Goal: Navigation & Orientation: Find specific page/section

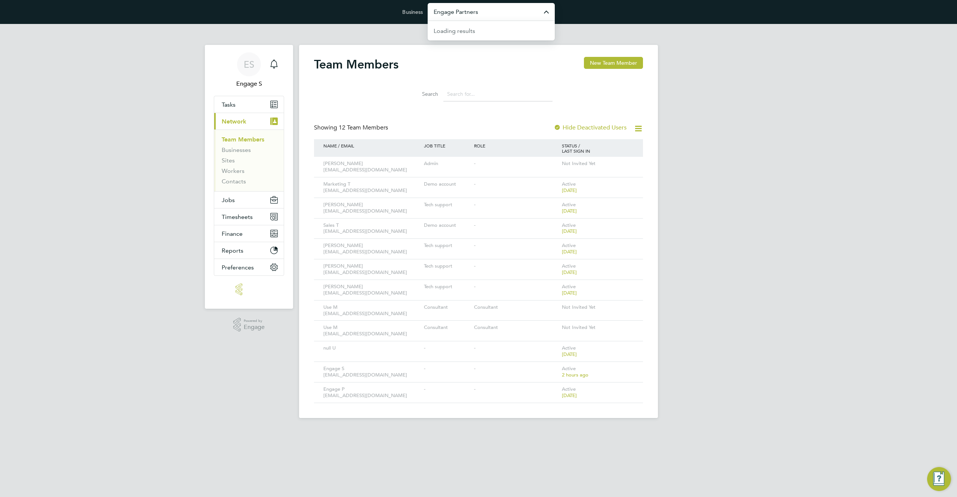
click at [497, 10] on input "Engage Partners" at bounding box center [491, 12] width 127 height 18
click at [506, 89] on span "[PERSON_NAME] Site Services Limited" at bounding box center [487, 85] width 106 height 9
type input "[PERSON_NAME] Site Services Limited"
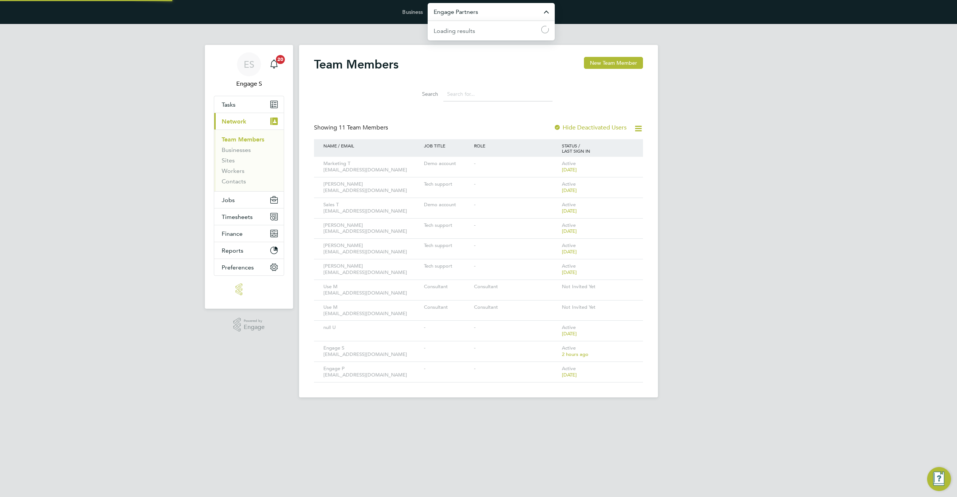
click at [519, 15] on input "Engage Partners" at bounding box center [491, 12] width 127 height 18
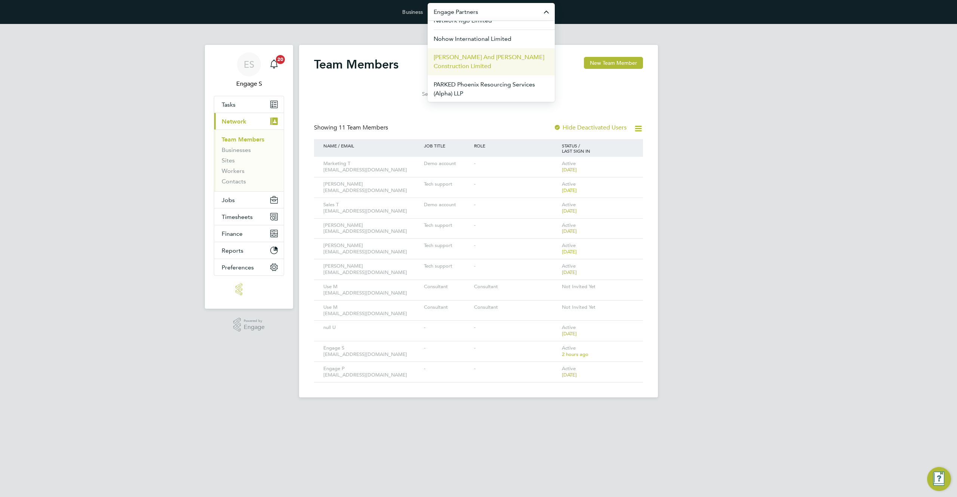
scroll to position [295, 0]
click at [519, 13] on input "Engage Partners" at bounding box center [491, 12] width 127 height 18
type input "m"
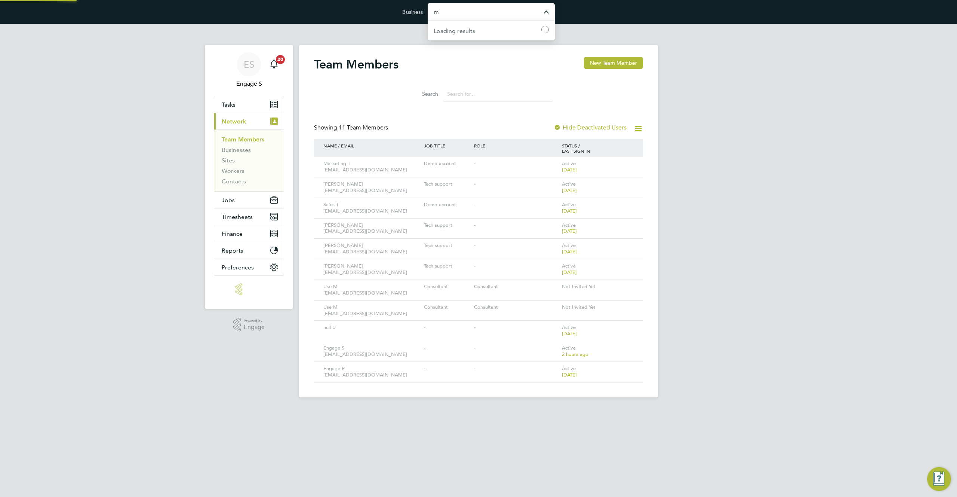
scroll to position [0, 0]
type input "n"
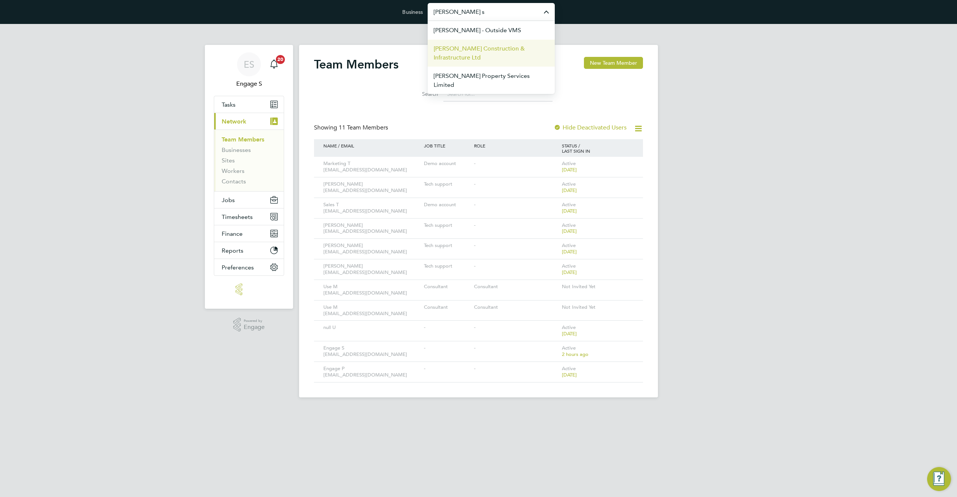
click at [515, 50] on span "[PERSON_NAME] Construction & Infrastructure Ltd" at bounding box center [491, 53] width 115 height 18
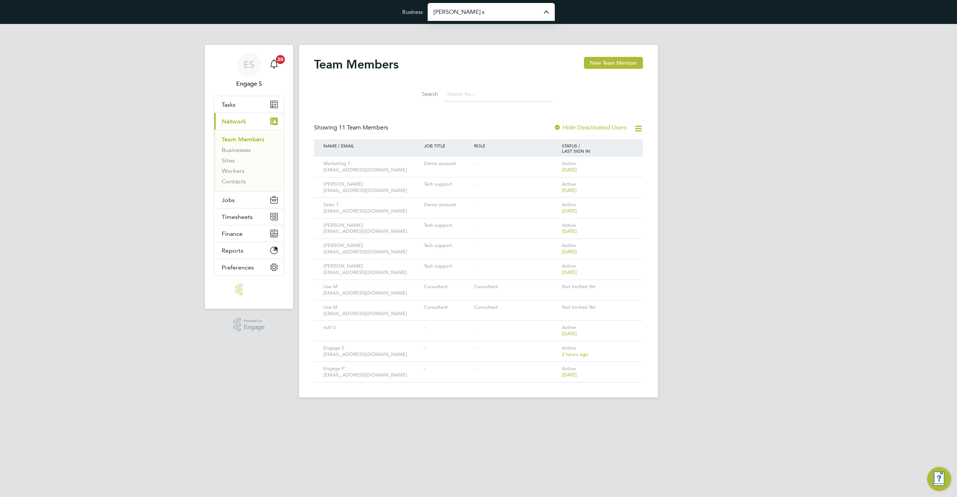
type input "[PERSON_NAME] Construction & Infrastructure Ltd"
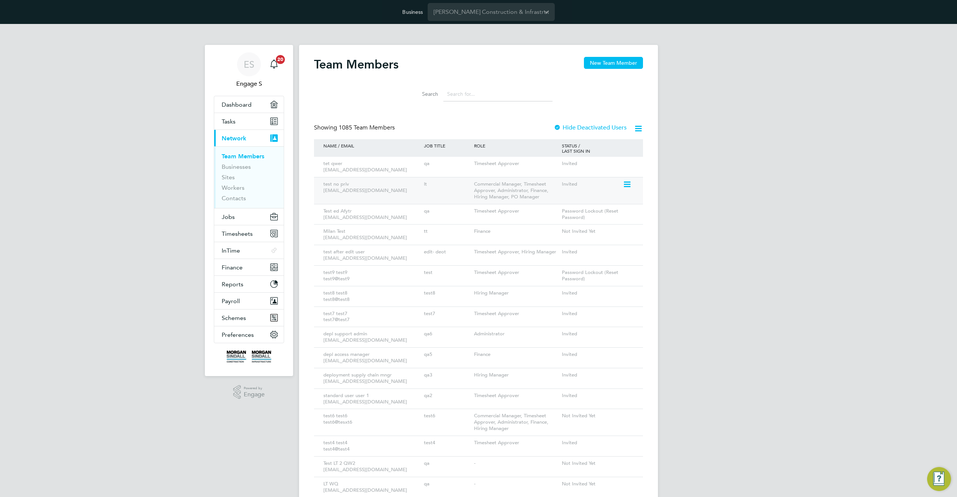
click at [626, 184] on icon at bounding box center [626, 184] width 7 height 9
click at [558, 267] on li "Impersonate" at bounding box center [585, 269] width 90 height 10
click at [503, 13] on input "Morgan Sindall Construction & Infrastructure Ltd" at bounding box center [491, 12] width 127 height 18
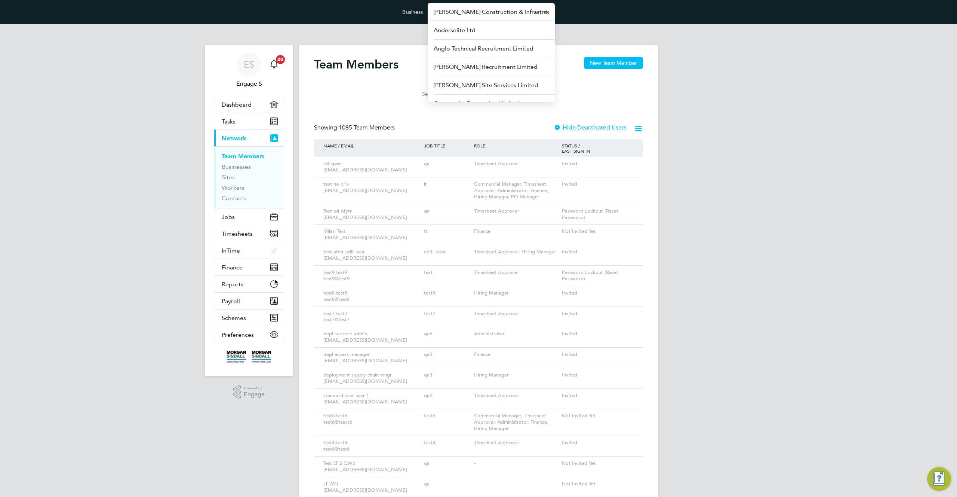
paste input "Follow Atmos Recruitment"
drag, startPoint x: 454, startPoint y: 10, endPoint x: 431, endPoint y: 9, distance: 23.2
click at [431, 9] on input "Follow Atmos Recruitment Ltd" at bounding box center [491, 12] width 127 height 18
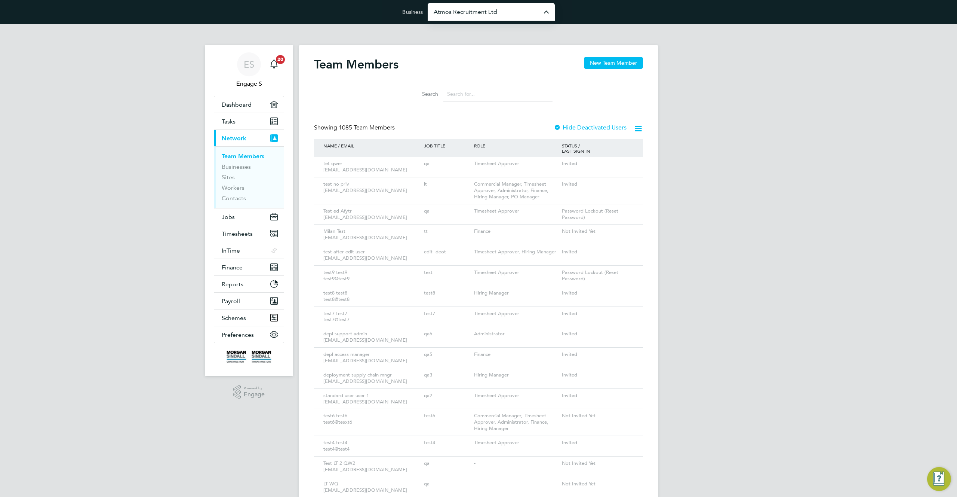
type input "Atmos Recruitment Ltd"
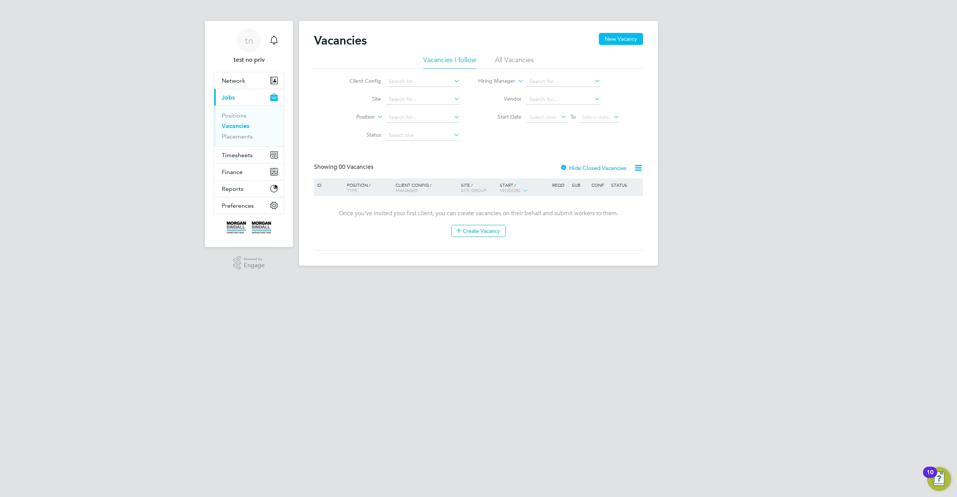
click at [314, 86] on div "Client Config Site Position Status Hiring Manager Vendor Start Date Select date…" at bounding box center [478, 107] width 329 height 76
click at [239, 79] on span "Network" at bounding box center [234, 80] width 24 height 7
click at [232, 102] on li "Team Members" at bounding box center [250, 100] width 56 height 10
click at [231, 111] on link "Businesses" at bounding box center [236, 108] width 29 height 7
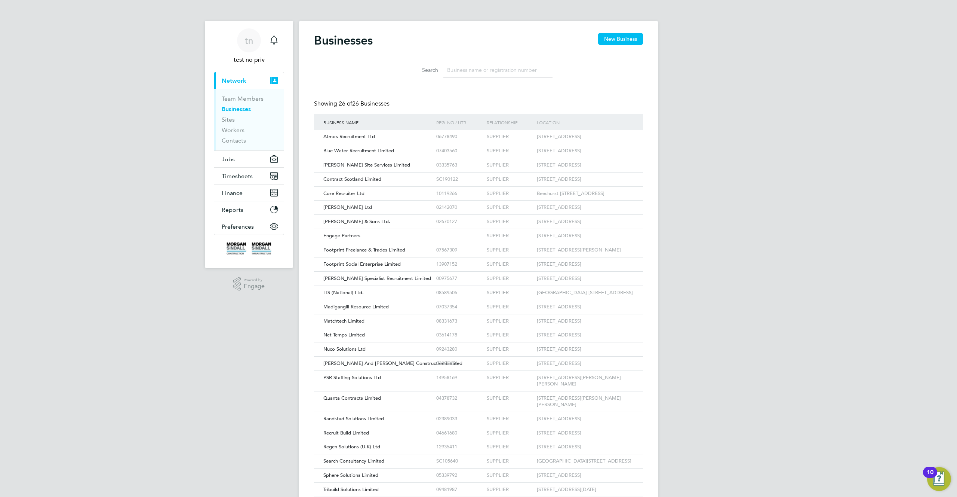
click at [306, 107] on div "Businesses New Business Search Showing 26 of 26 Businesses Business Name Reg. N…" at bounding box center [478, 273] width 359 height 505
click at [355, 132] on div "Atmos Recruitment Ltd" at bounding box center [378, 137] width 113 height 14
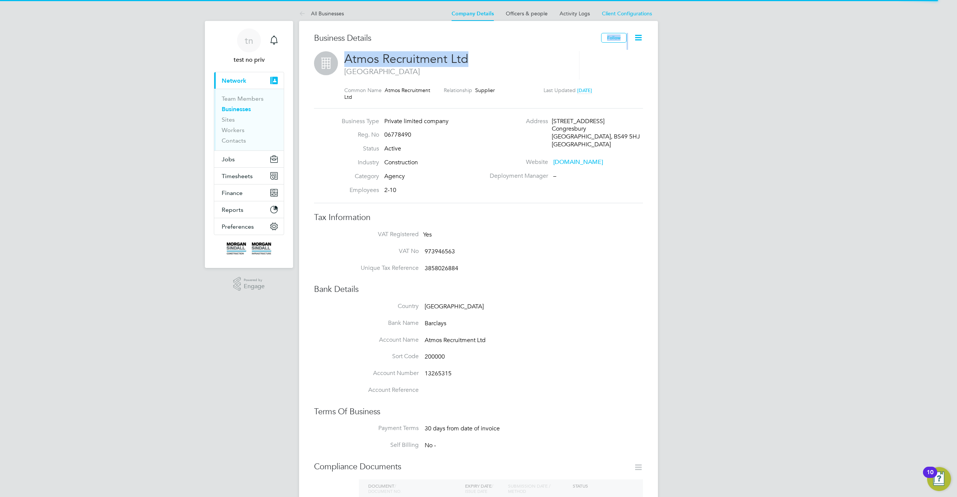
drag, startPoint x: 461, startPoint y: 58, endPoint x: 338, endPoint y: 50, distance: 123.3
click at [328, 50] on div "Business Details Follow Atmos Recruitment Ltd Bristol Common Name Atmos Recruit…" at bounding box center [478, 414] width 329 height 762
click at [414, 32] on div "Business Details Follow Atmos Recruitment Ltd Bristol Common Name Atmos Recruit…" at bounding box center [478, 423] width 359 height 804
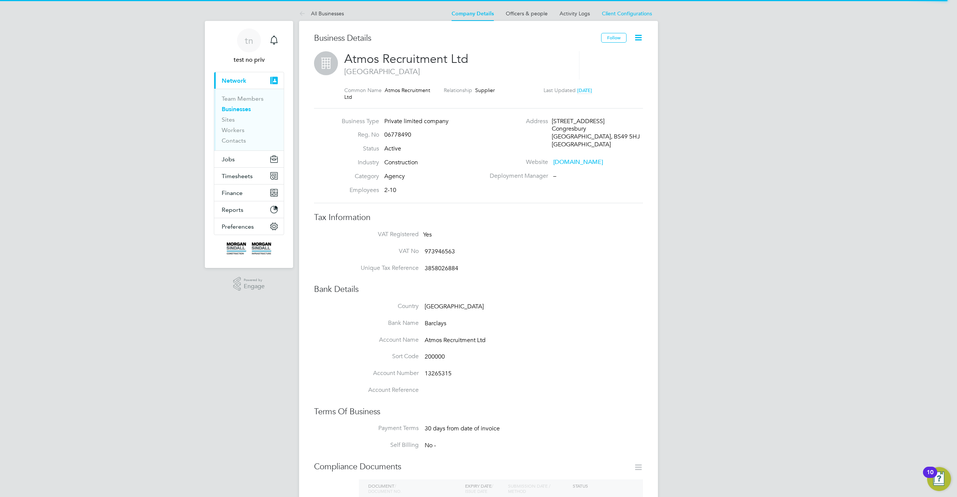
click at [562, 174] on div "Deployment Manager –" at bounding box center [565, 176] width 161 height 8
drag, startPoint x: 562, startPoint y: 174, endPoint x: 386, endPoint y: 149, distance: 178.3
click at [402, 165] on div "Business Type Private limited company Reg. No 06778490 Status Active Industry C…" at bounding box center [478, 155] width 335 height 77
click at [246, 108] on link "Businesses" at bounding box center [236, 108] width 29 height 7
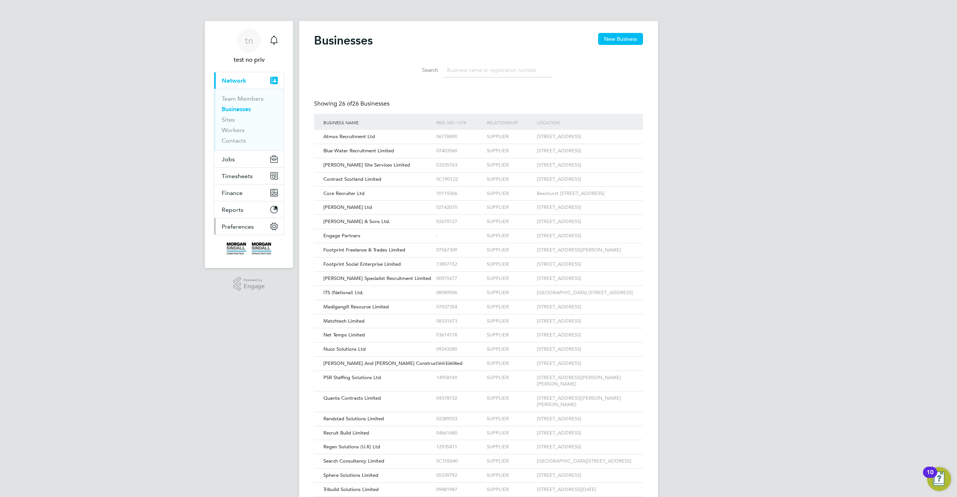
click at [243, 229] on span "Preferences" at bounding box center [238, 226] width 32 height 7
click at [243, 181] on link "My Business" at bounding box center [238, 182] width 33 height 7
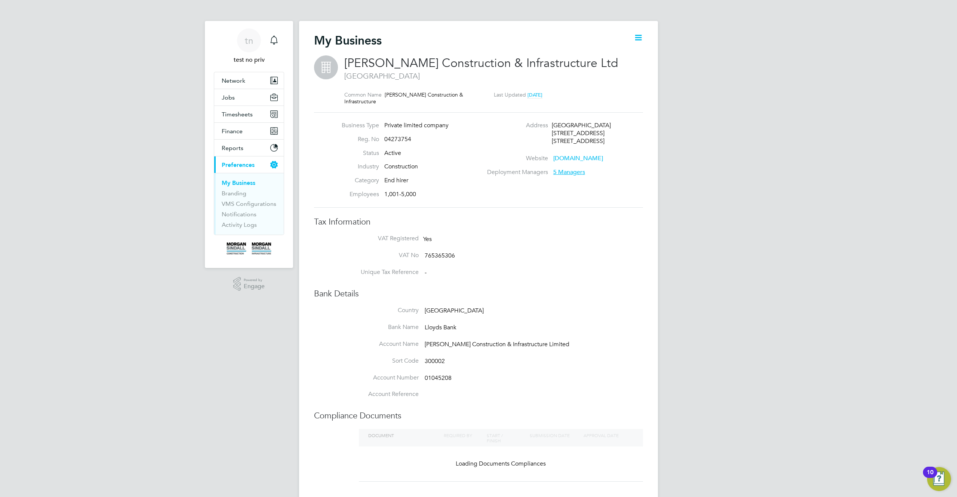
click at [569, 171] on span "5 Managers" at bounding box center [569, 171] width 32 height 7
click at [461, 76] on span "[GEOGRAPHIC_DATA]" at bounding box center [489, 76] width 291 height 10
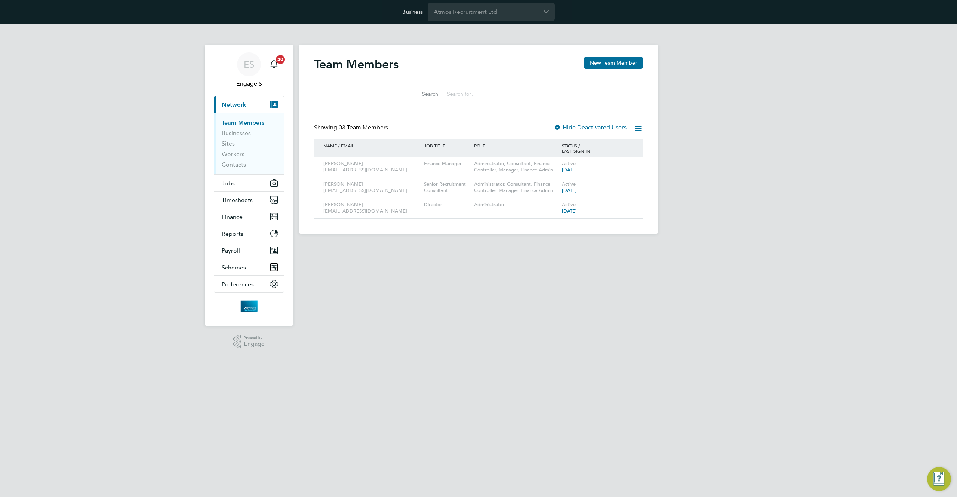
click at [515, 95] on input at bounding box center [498, 94] width 109 height 15
click at [248, 286] on span "Preferences" at bounding box center [238, 283] width 32 height 7
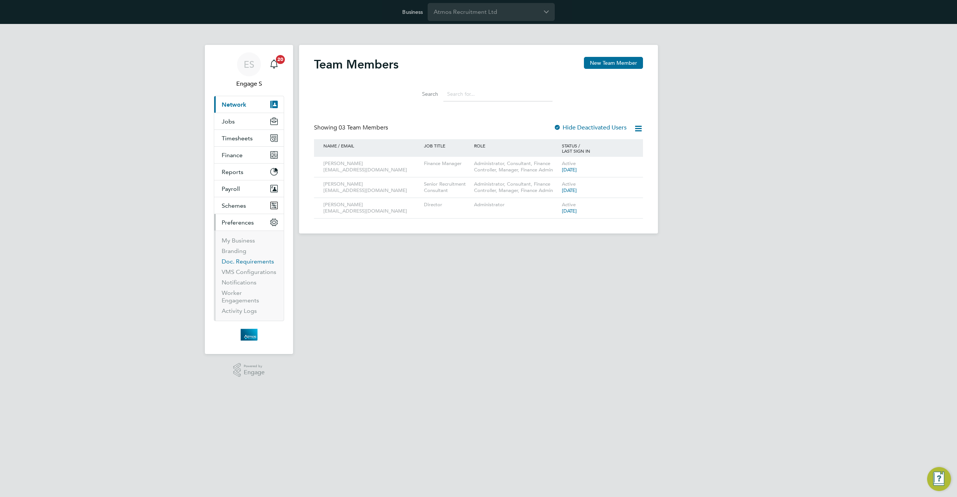
click at [245, 263] on link "Doc. Requirements" at bounding box center [248, 261] width 52 height 7
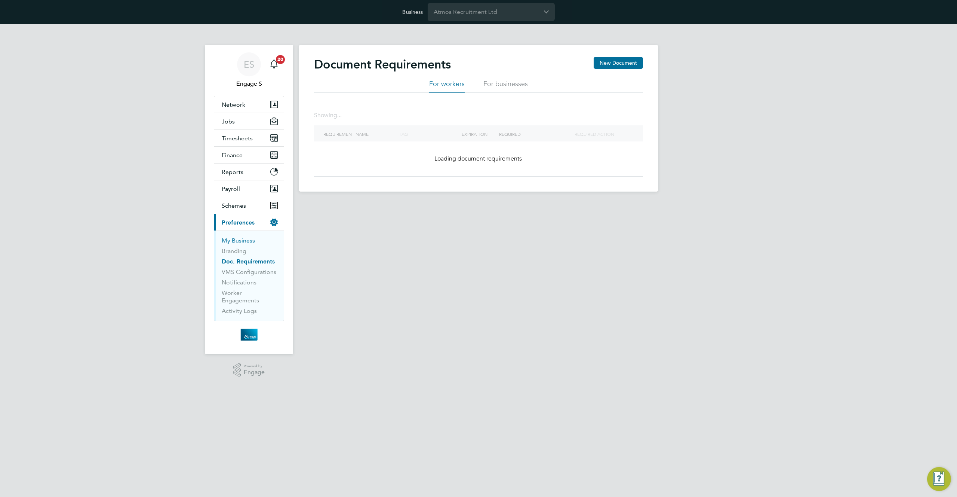
click at [245, 238] on link "My Business" at bounding box center [238, 240] width 33 height 7
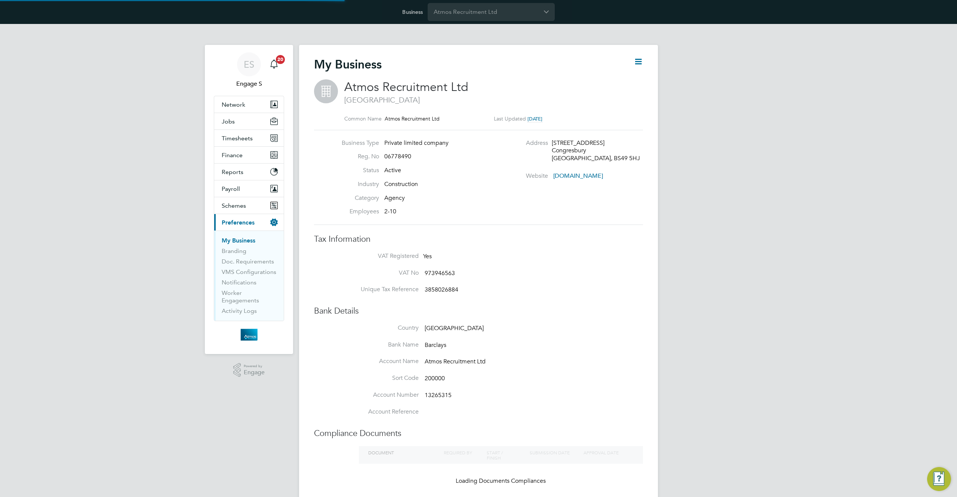
click at [639, 66] on icon at bounding box center [638, 61] width 9 height 9
click at [618, 79] on li "Edit Business e" at bounding box center [620, 79] width 44 height 10
type input "[GEOGRAPHIC_DATA]"
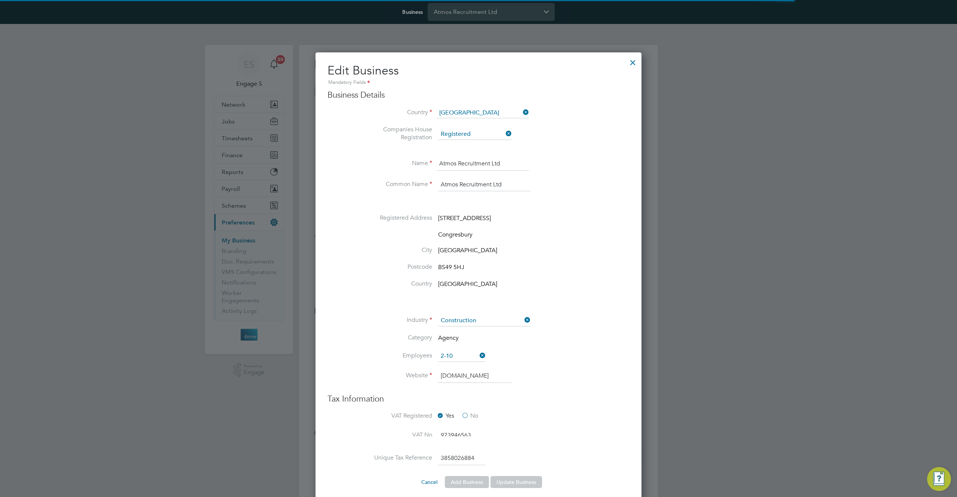
scroll to position [451, 326]
type input "[GEOGRAPHIC_DATA]"
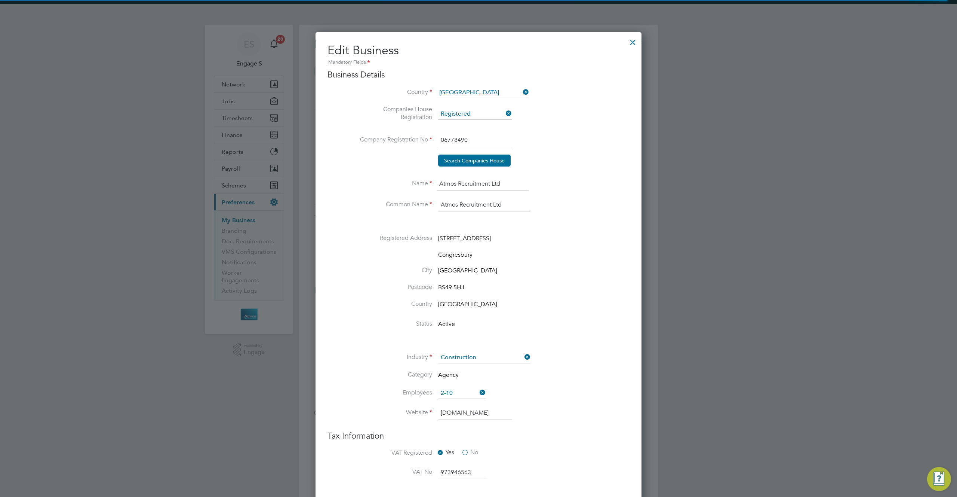
scroll to position [16, 0]
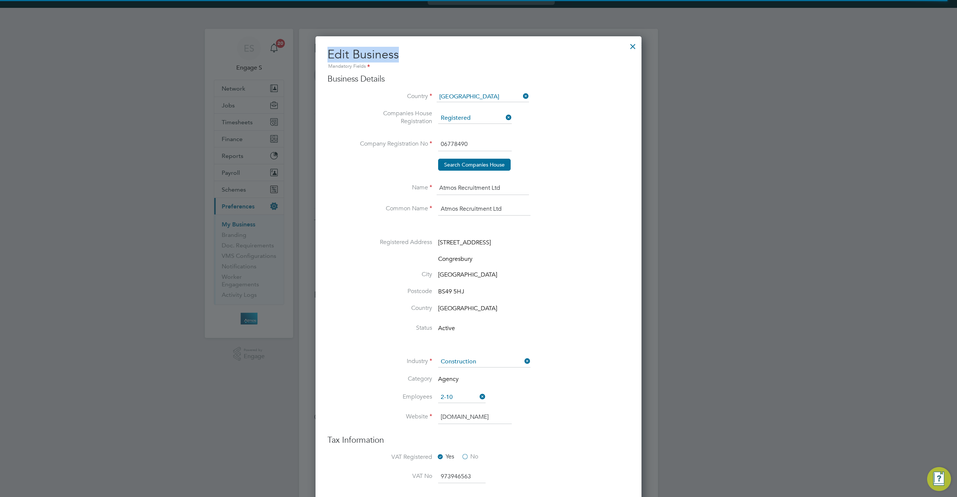
drag, startPoint x: 429, startPoint y: 53, endPoint x: 323, endPoint y: 50, distance: 105.9
drag, startPoint x: 374, startPoint y: 77, endPoint x: 326, endPoint y: 49, distance: 56.0
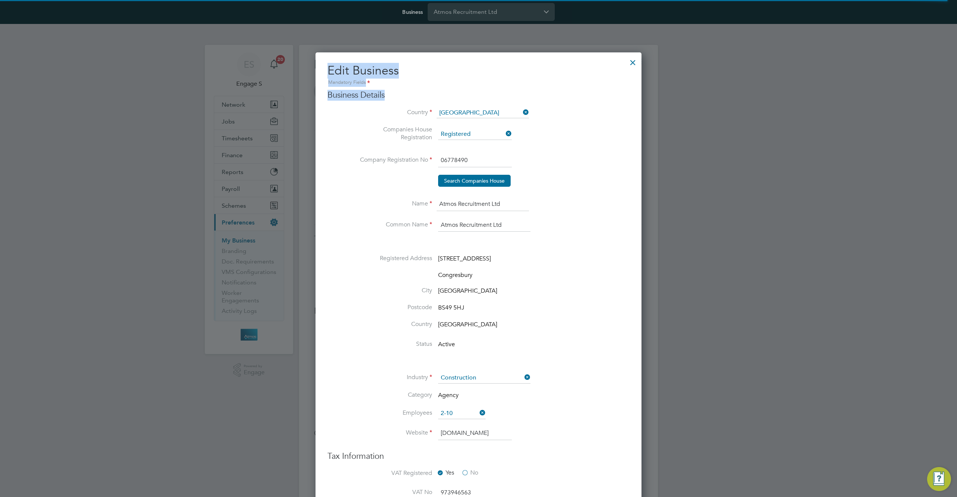
click at [629, 60] on div at bounding box center [632, 60] width 13 height 13
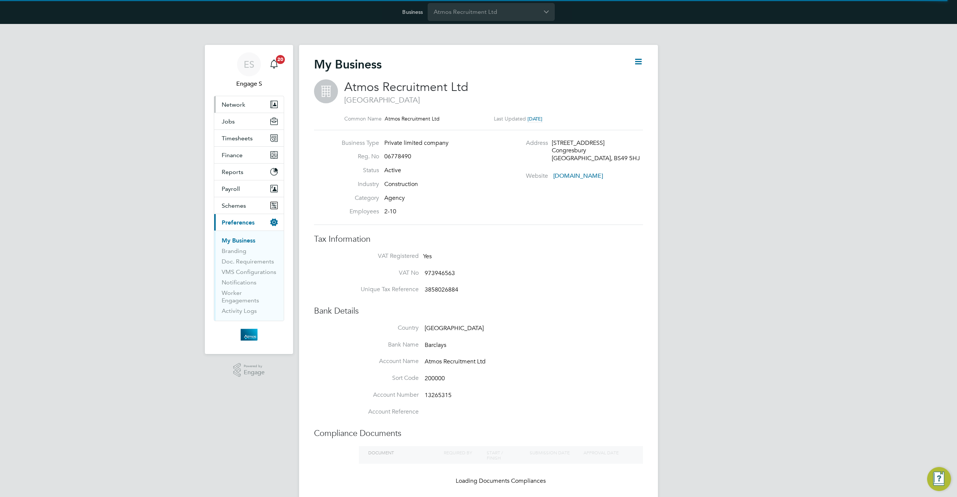
click at [242, 107] on span "Network" at bounding box center [234, 104] width 24 height 7
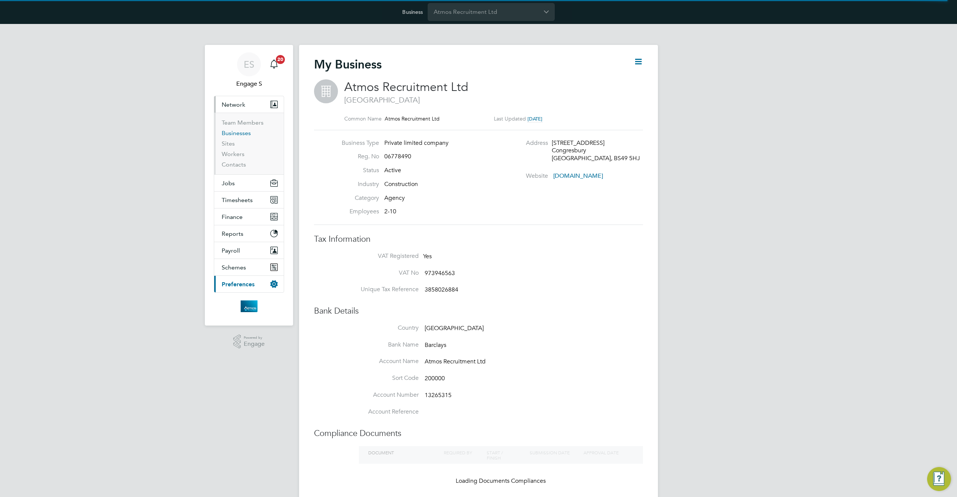
click at [237, 132] on link "Businesses" at bounding box center [236, 132] width 29 height 7
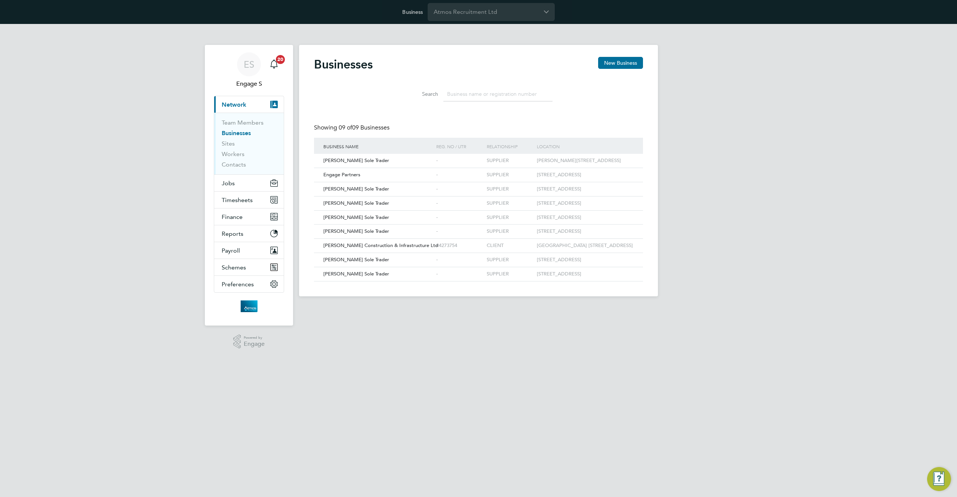
click at [508, 97] on input at bounding box center [498, 94] width 109 height 15
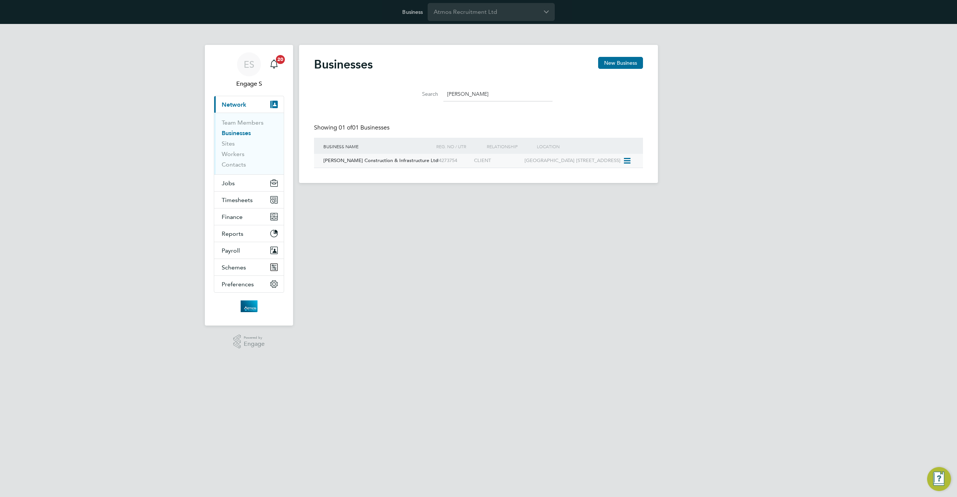
type input "[PERSON_NAME]"
click at [469, 167] on div "04273754" at bounding box center [454, 161] width 38 height 14
